Goal: Use online tool/utility

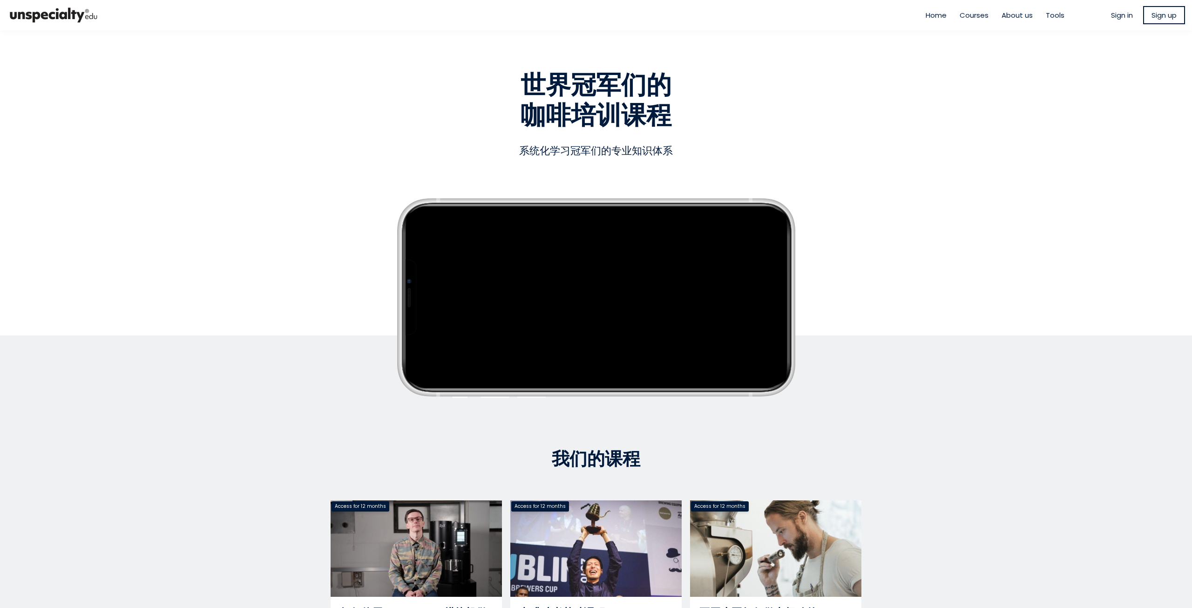
click at [1046, 16] on span "Tools" at bounding box center [1055, 15] width 19 height 11
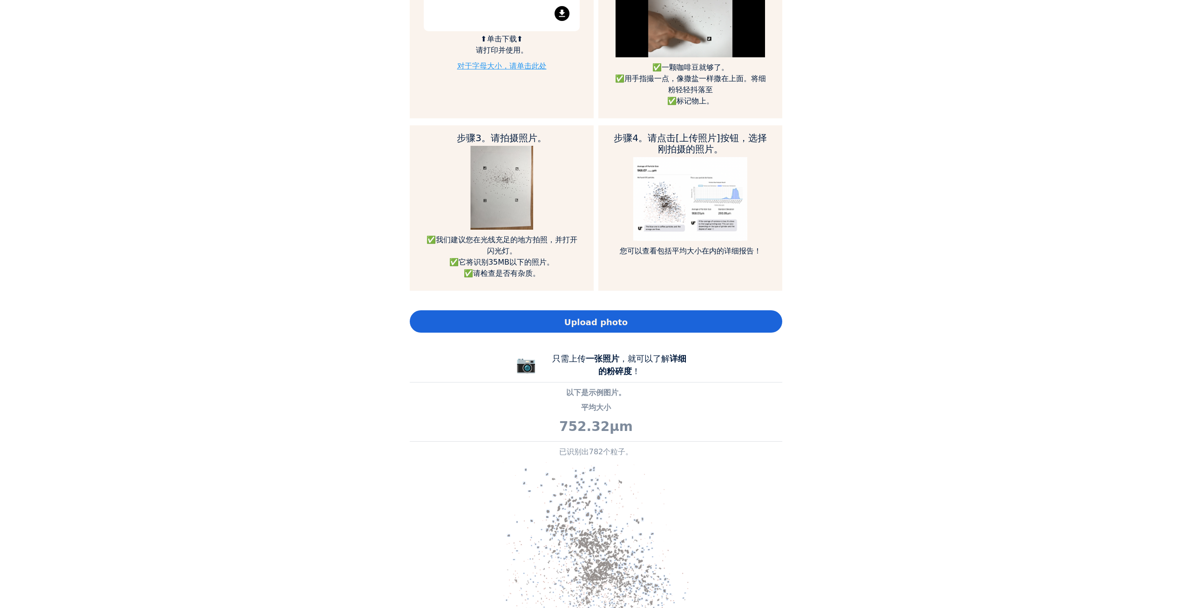
scroll to position [466, 0]
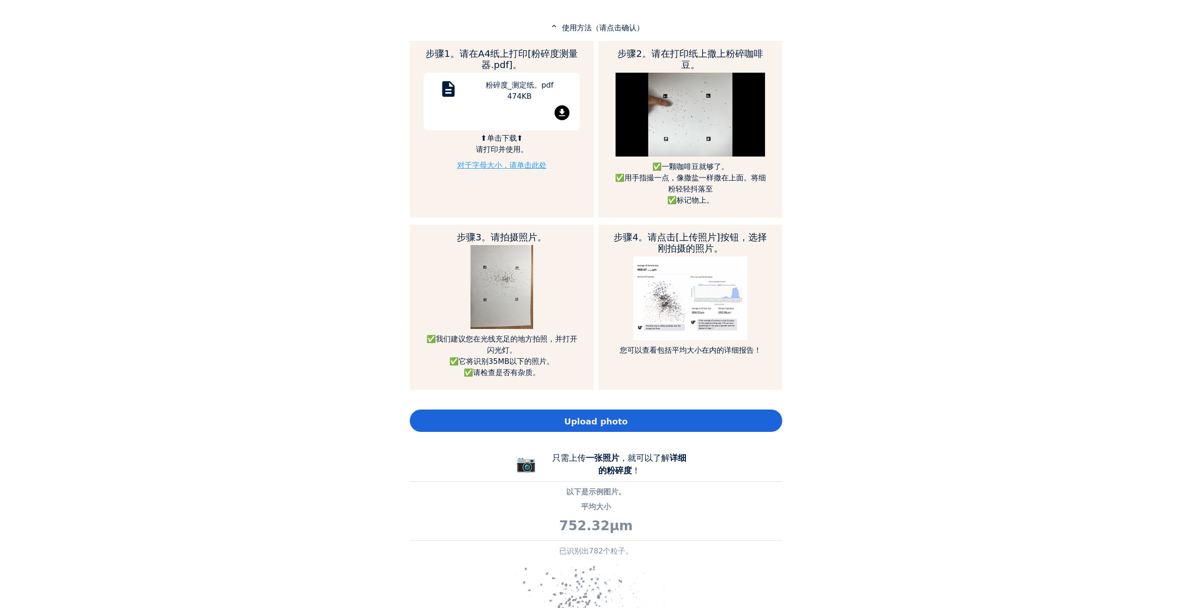
click at [699, 297] on img at bounding box center [690, 298] width 114 height 84
click at [645, 421] on div "Upload photo" at bounding box center [596, 420] width 372 height 22
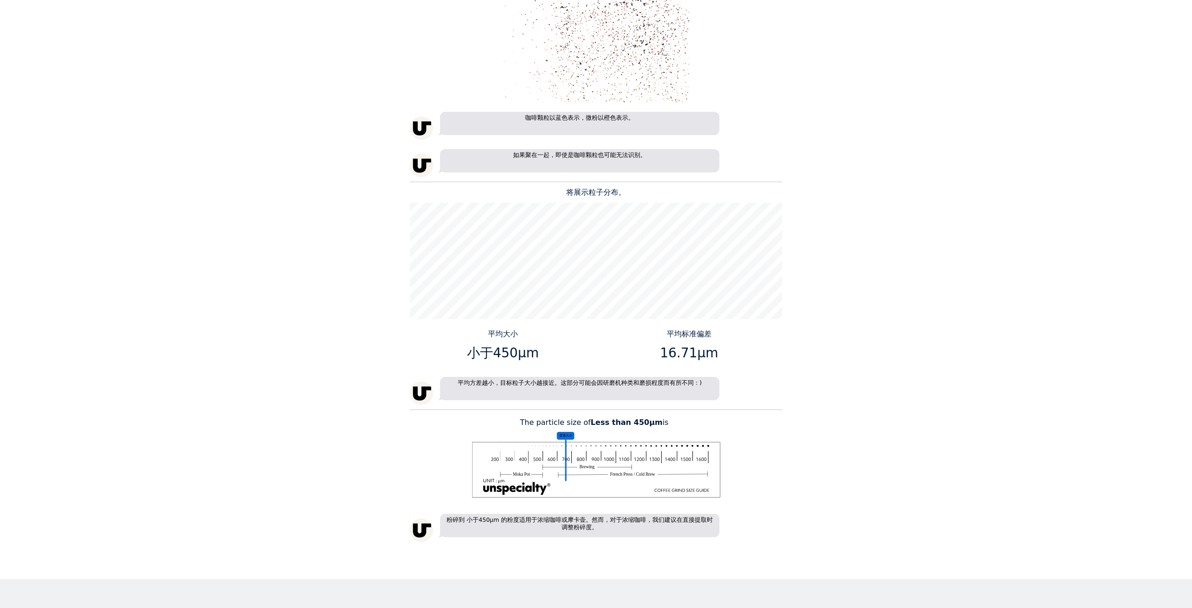
scroll to position [1213, 372]
drag, startPoint x: 669, startPoint y: 418, endPoint x: 509, endPoint y: 413, distance: 160.2
click at [500, 415] on div "平均大小 小于450μm 已识别出16个粒子。 咖啡颗粒以蓝色表示，微粉以橙色表示。 如果聚在一起，即使是咖啡颗粒也可能无法识别。 将展示粒子分布。 平均大小…" at bounding box center [596, 200] width 372 height 682
click at [548, 387] on p "平均方差越小，目标粒子大小越接近。这部分可能会因研磨机种类和磨损程度而有所不同 : )" at bounding box center [579, 388] width 279 height 23
drag, startPoint x: 504, startPoint y: 385, endPoint x: 533, endPoint y: 383, distance: 28.9
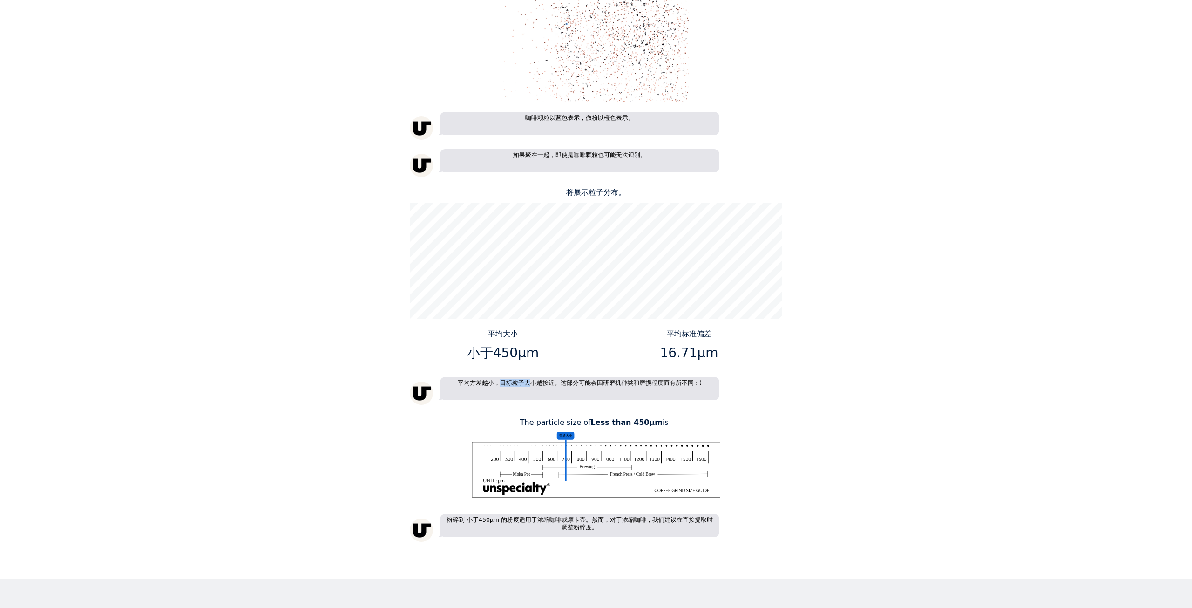
click at [533, 383] on p "平均方差越小，目标粒子大小越接近。这部分可能会因研磨机种类和磨损程度而有所不同 : )" at bounding box center [579, 388] width 279 height 23
click at [557, 381] on p "平均方差越小，目标粒子大小越接近。这部分可能会因研磨机种类和磨损程度而有所不同 : )" at bounding box center [579, 388] width 279 height 23
drag, startPoint x: 557, startPoint y: 381, endPoint x: 691, endPoint y: 378, distance: 134.1
click at [691, 378] on p "平均方差越小，目标粒子大小越接近。这部分可能会因研磨机种类和磨损程度而有所不同 : )" at bounding box center [579, 388] width 279 height 23
click at [695, 383] on p "平均方差越小，目标粒子大小越接近。这部分可能会因研磨机种类和磨损程度而有所不同 : )" at bounding box center [579, 388] width 279 height 23
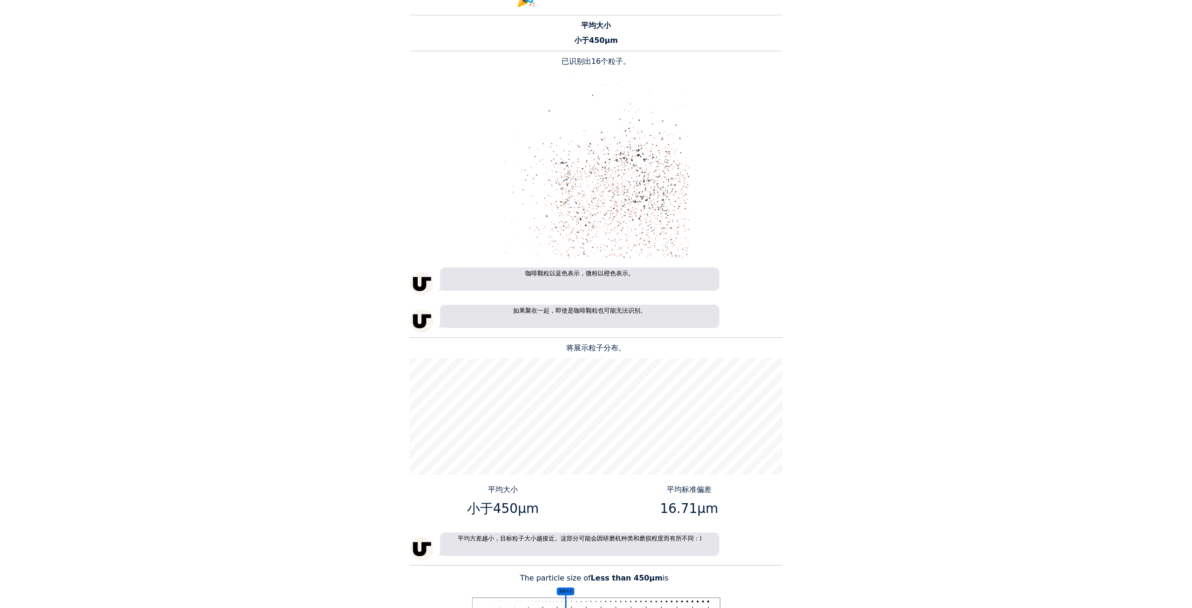
scroll to position [0, 0]
